Goal: Information Seeking & Learning: Learn about a topic

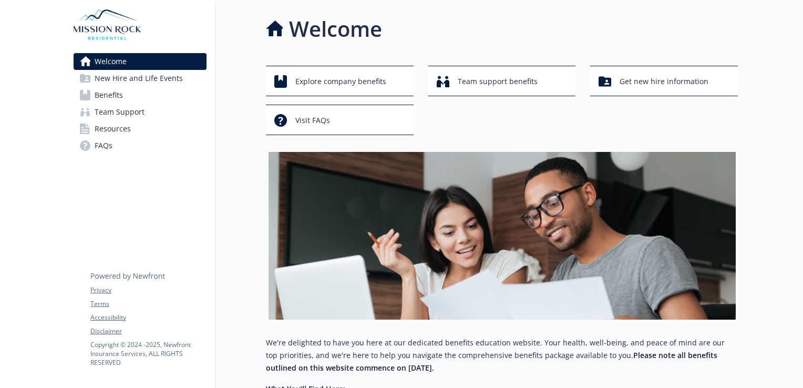
click at [136, 78] on span "New Hire and Life Events" at bounding box center [139, 78] width 88 height 17
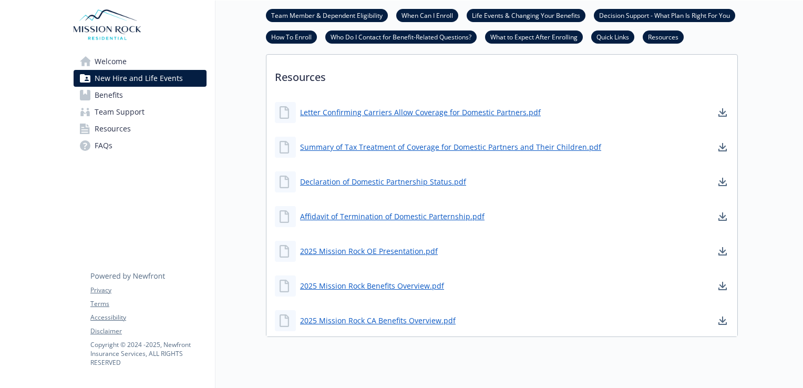
scroll to position [729, 0]
click at [133, 95] on link "Benefits" at bounding box center [140, 95] width 133 height 17
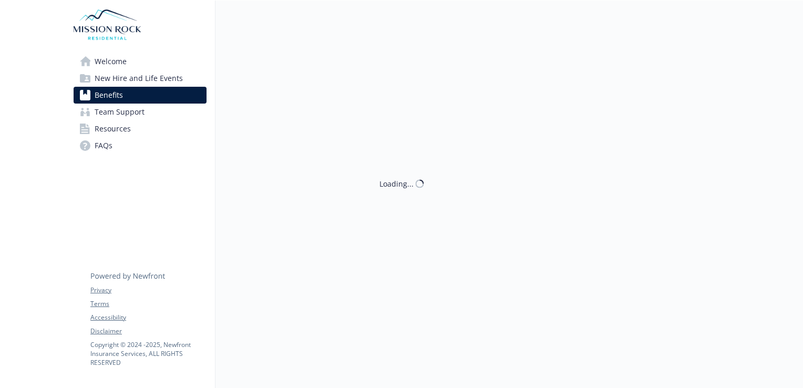
scroll to position [729, 0]
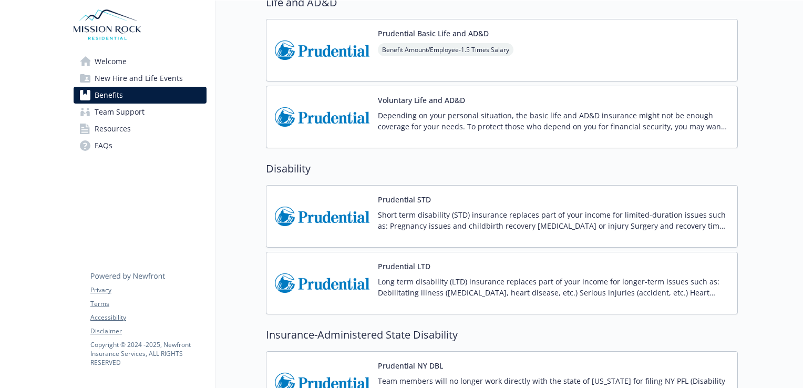
click at [127, 111] on span "Team Support" at bounding box center [120, 111] width 50 height 17
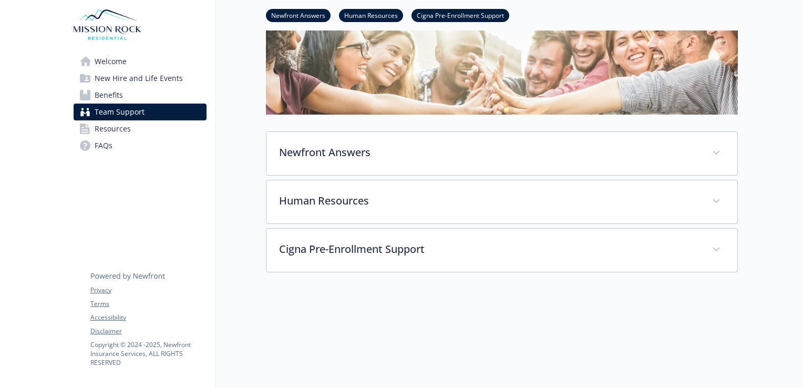
scroll to position [169, 0]
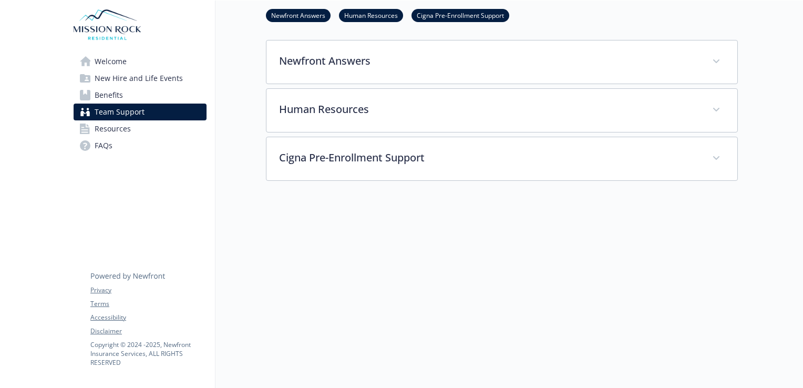
click at [125, 127] on span "Resources" at bounding box center [113, 128] width 36 height 17
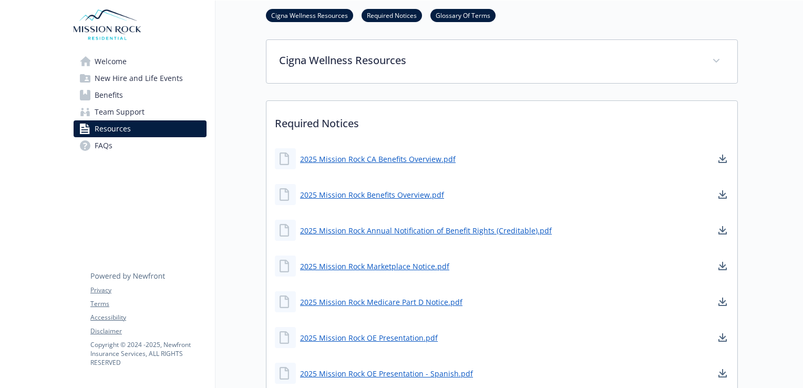
scroll to position [254, 0]
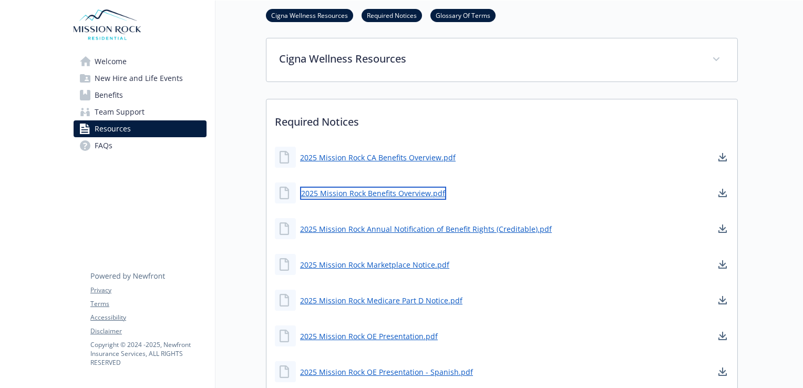
click at [355, 194] on link "2025 Mission Rock Benefits Overview.pdf" at bounding box center [373, 192] width 146 height 13
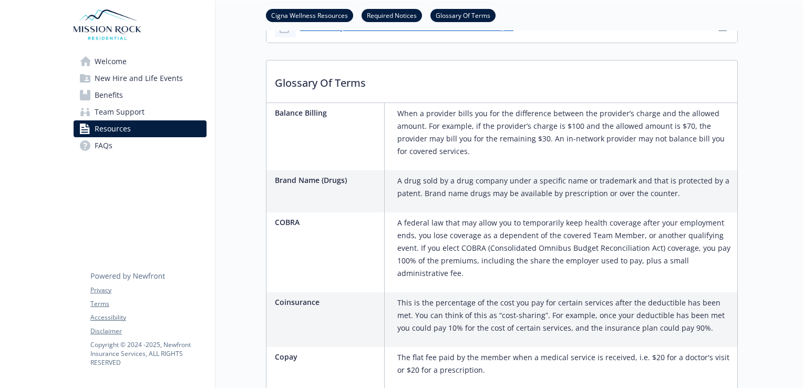
scroll to position [1098, 0]
click at [124, 146] on link "FAQs" at bounding box center [140, 145] width 133 height 17
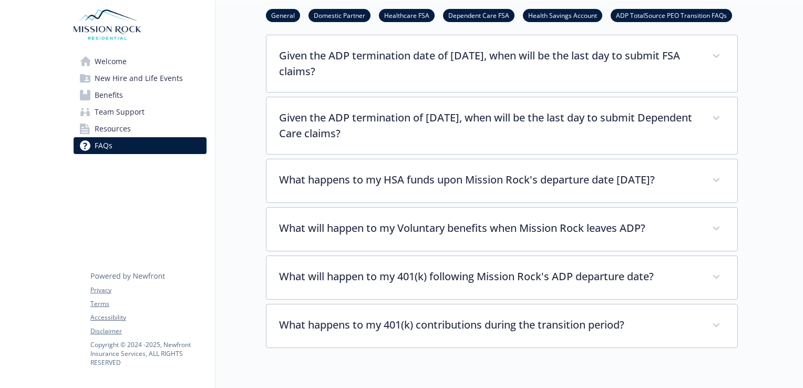
scroll to position [2415, 0]
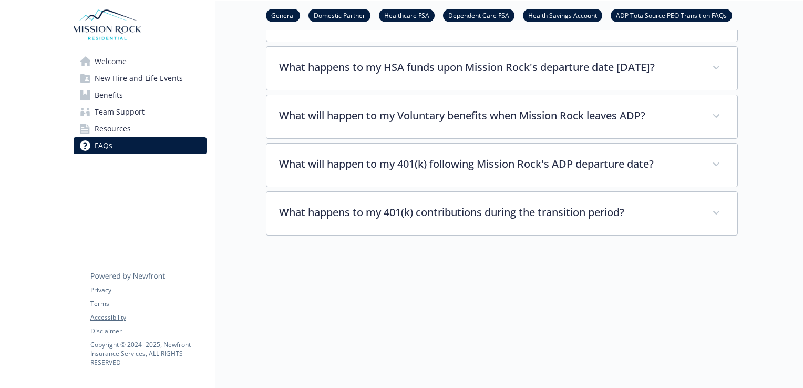
click at [0, 319] on html "Skip to main content Welcome New Hire and Life Events Benefits Team Support Res…" at bounding box center [401, 194] width 803 height 388
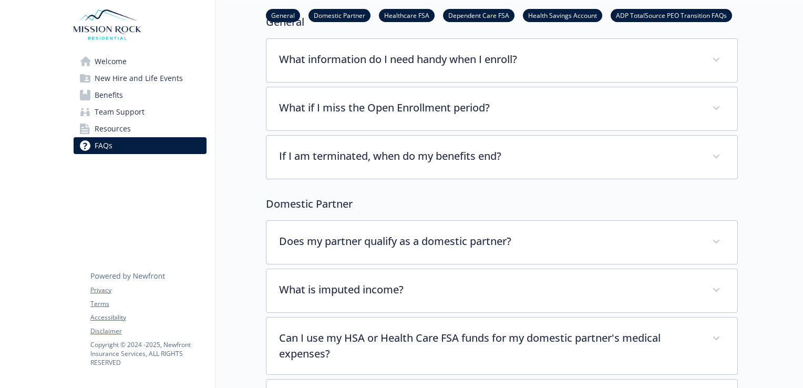
scroll to position [0, 8]
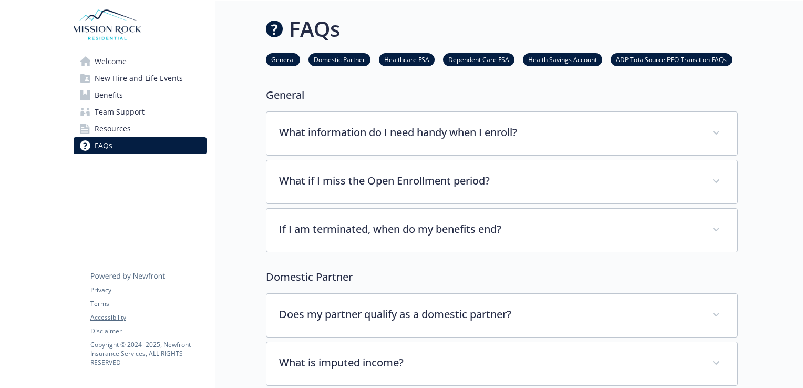
click at [99, 128] on span "Resources" at bounding box center [113, 128] width 36 height 17
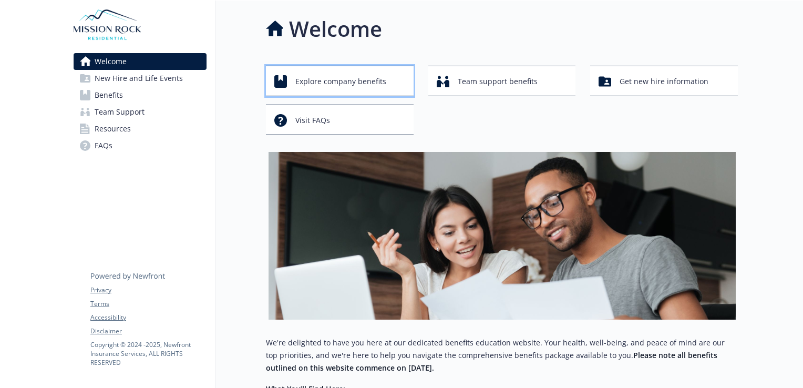
click at [317, 87] on span "Explore company benefits" at bounding box center [340, 81] width 91 height 20
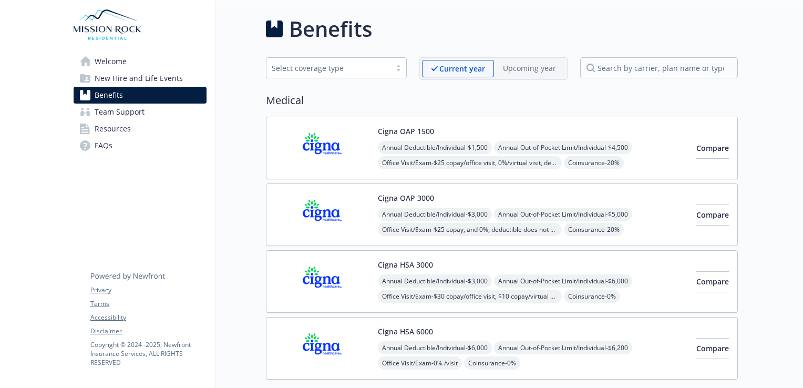
click at [90, 57] on link "Welcome" at bounding box center [140, 61] width 133 height 17
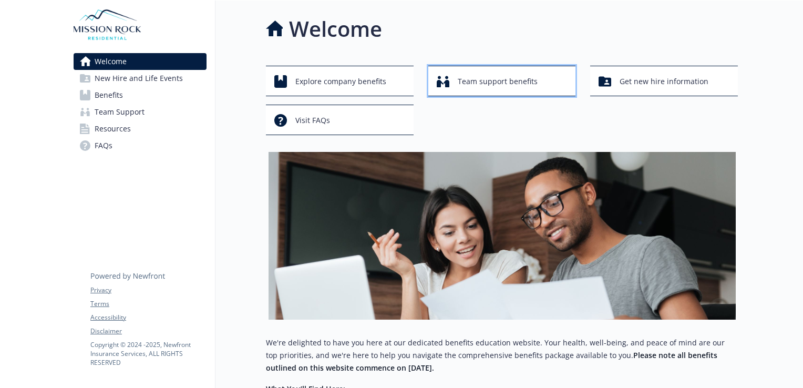
click at [506, 79] on span "Team support benefits" at bounding box center [497, 81] width 80 height 20
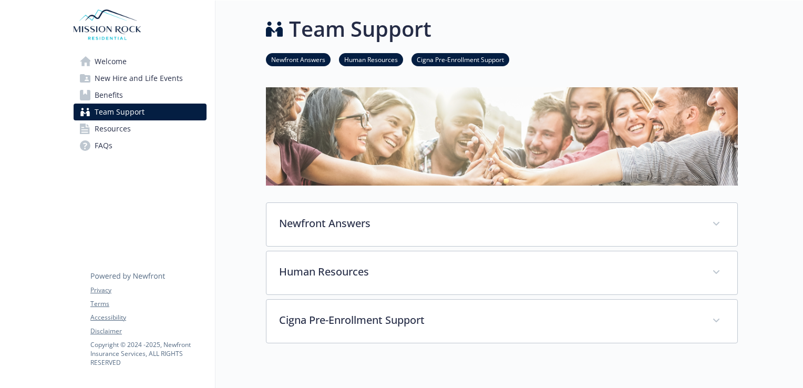
scroll to position [23, 0]
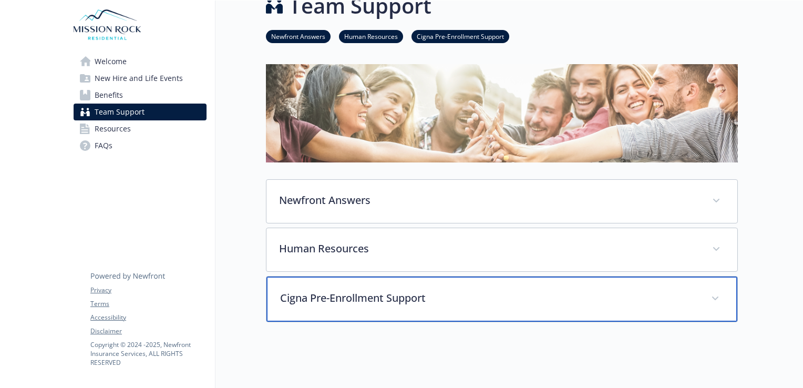
click at [384, 290] on p "Cigna Pre-Enrollment Support" at bounding box center [489, 298] width 418 height 16
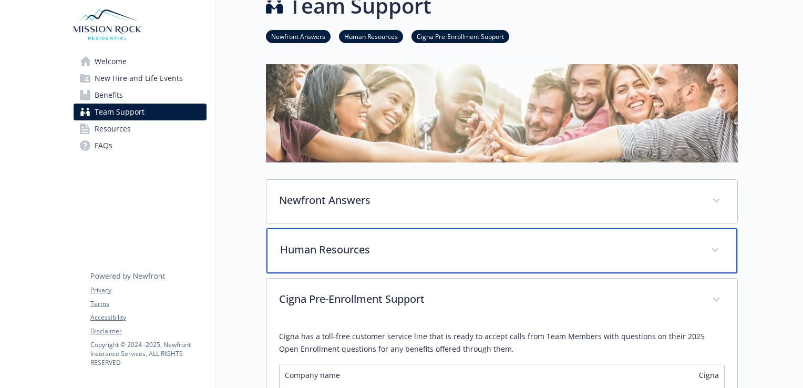
click at [379, 255] on p "Human Resources" at bounding box center [489, 250] width 418 height 16
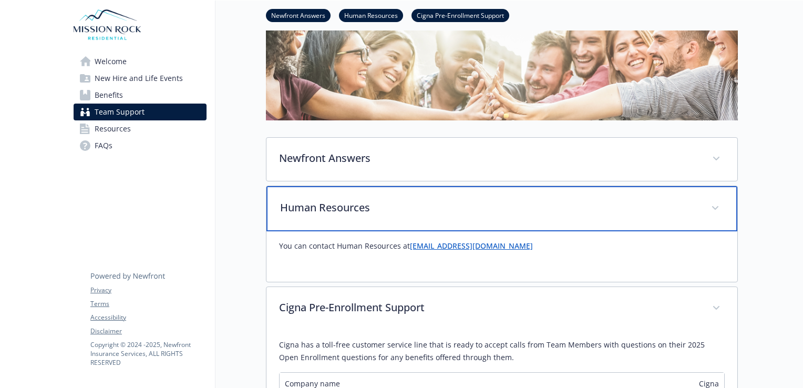
scroll to position [63, 0]
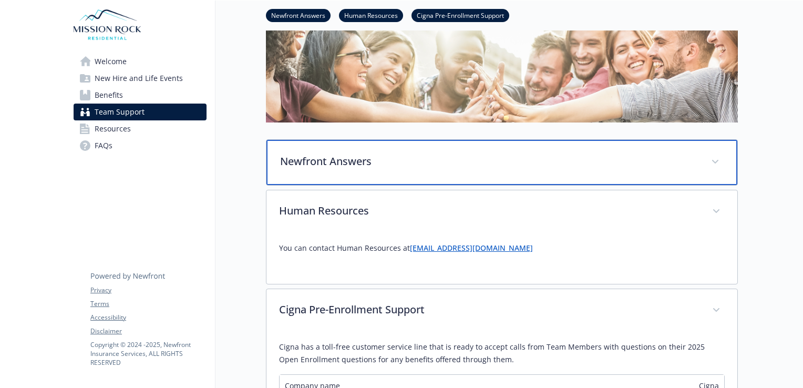
click at [376, 175] on div "Newfront Answers" at bounding box center [501, 162] width 471 height 45
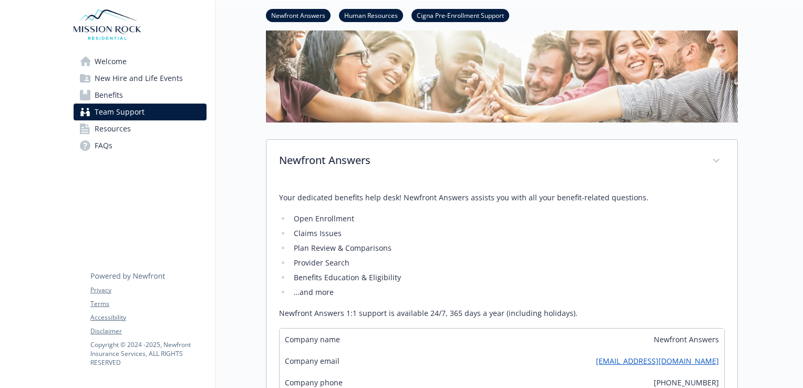
click at [112, 132] on span "Resources" at bounding box center [113, 128] width 36 height 17
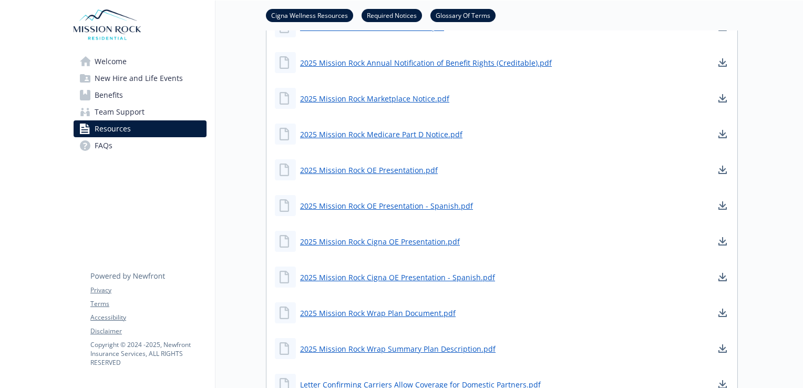
scroll to position [420, 0]
click at [394, 205] on link "2025 Mission Rock OE Presentation - Spanish.pdf" at bounding box center [387, 205] width 175 height 13
click at [424, 235] on link "2025 Mission Rock Cigna OE Presentation.pdf" at bounding box center [381, 241] width 162 height 13
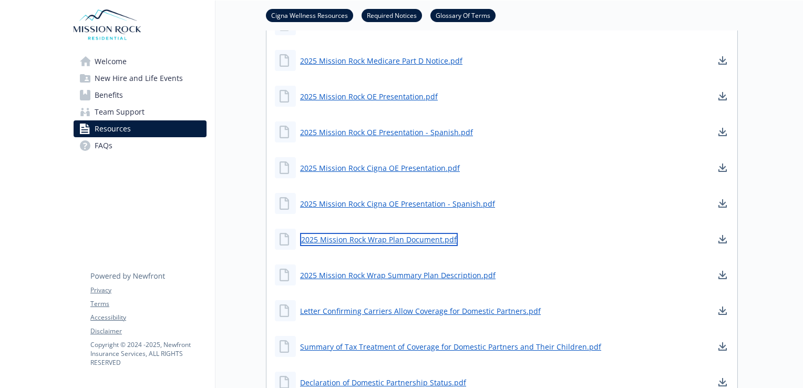
click at [397, 243] on link "2025 Mission Rock Wrap Plan Document.pdf" at bounding box center [379, 239] width 158 height 13
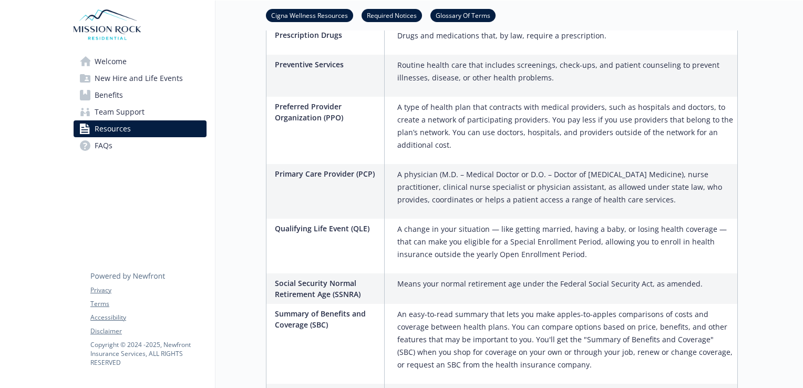
scroll to position [2407, 0]
